Goal: Browse casually: Explore the website without a specific task or goal

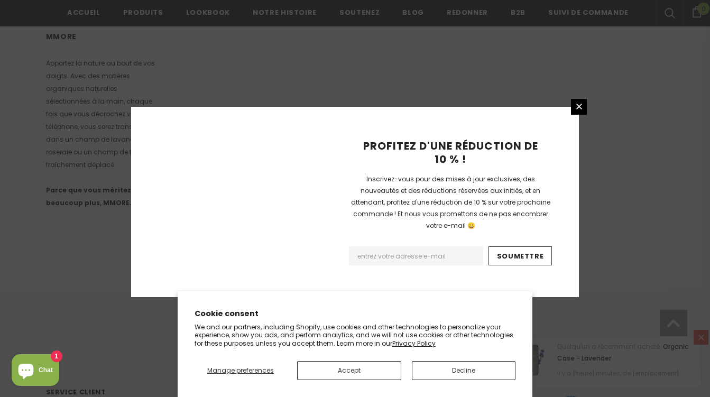
scroll to position [712, 0]
